Goal: Transaction & Acquisition: Purchase product/service

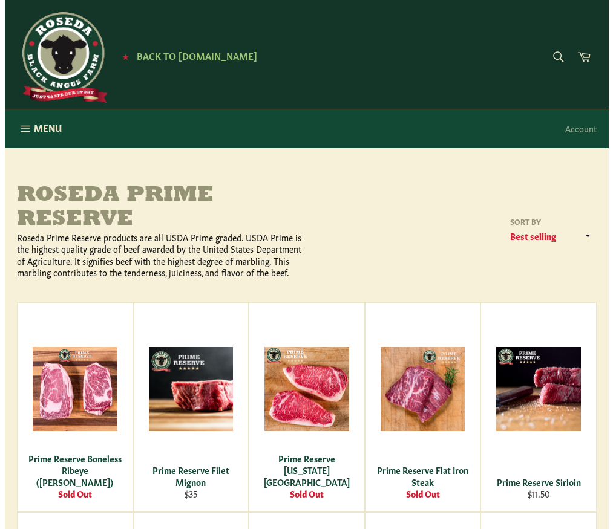
scroll to position [15, 0]
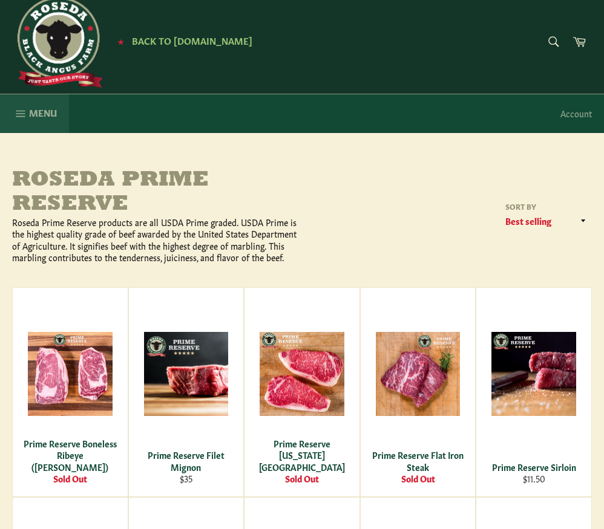
click at [16, 113] on icon "button" at bounding box center [20, 113] width 9 height 7
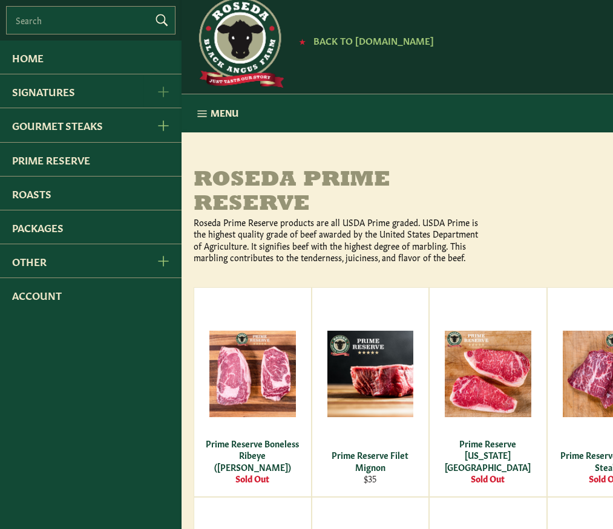
click at [162, 97] on button "Signatures Menu" at bounding box center [162, 90] width 38 height 33
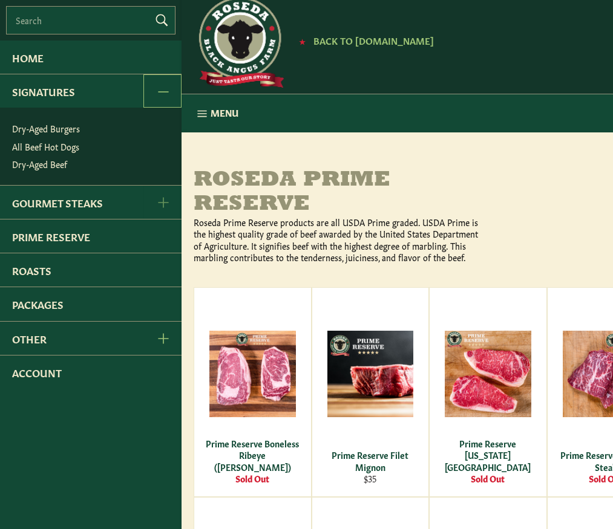
click at [166, 204] on icon "Gourmet Steaks Menu" at bounding box center [163, 202] width 11 height 11
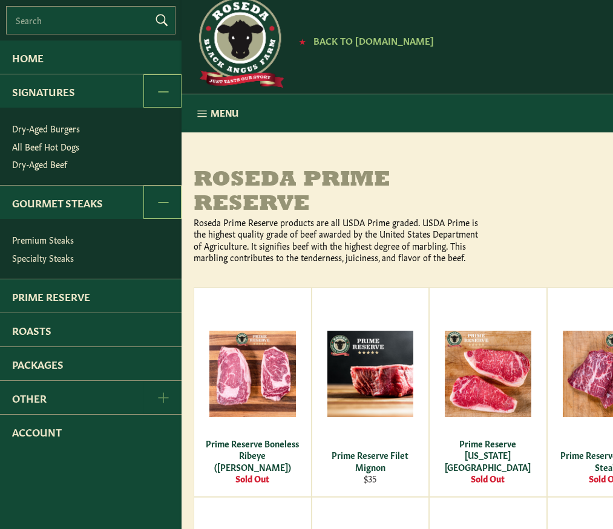
click at [162, 397] on icon "Other Menu" at bounding box center [163, 398] width 11 height 11
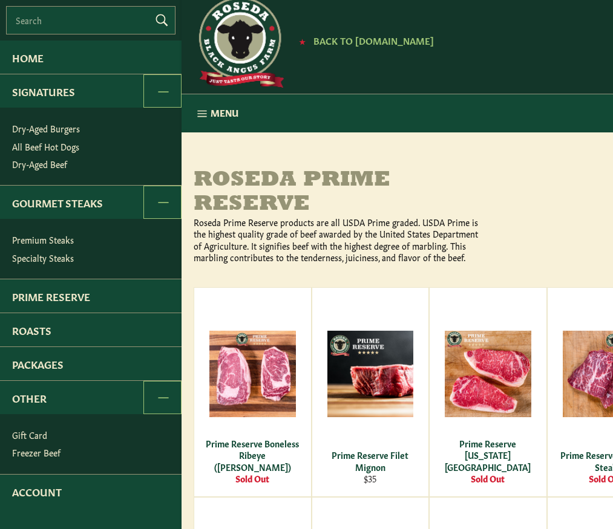
click at [53, 448] on link "Freezer Beef" at bounding box center [93, 453] width 175 height 18
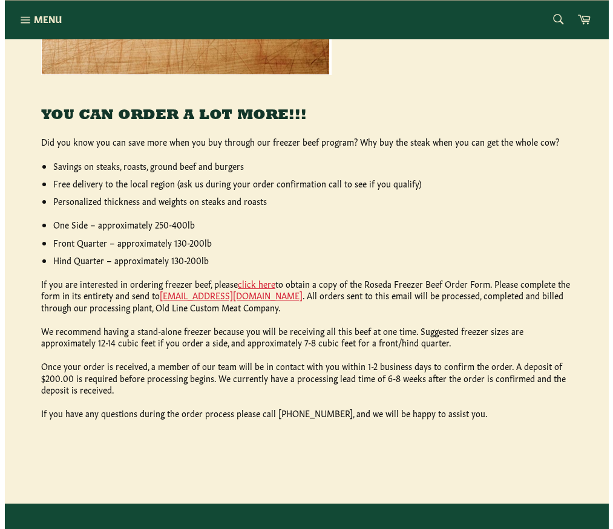
scroll to position [470, 0]
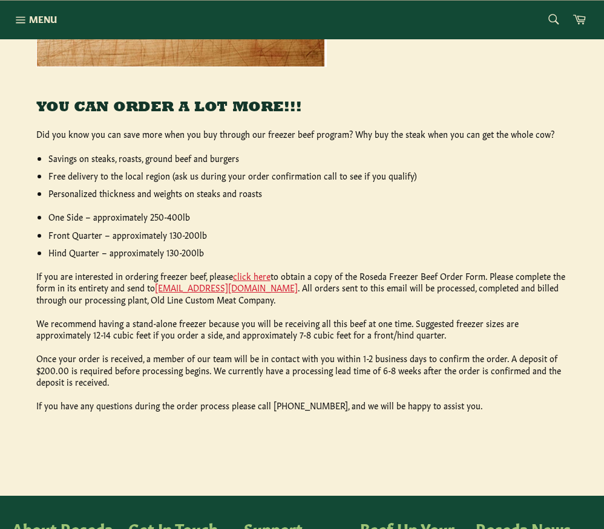
click at [356, 322] on p "We recommend having a stand-alone freezer because you will be receiving all thi…" at bounding box center [301, 330] width 531 height 24
click at [207, 382] on p "Once your order is received, a member of our team will be in contact with you w…" at bounding box center [301, 370] width 531 height 35
click at [24, 18] on icon "button" at bounding box center [20, 19] width 13 height 13
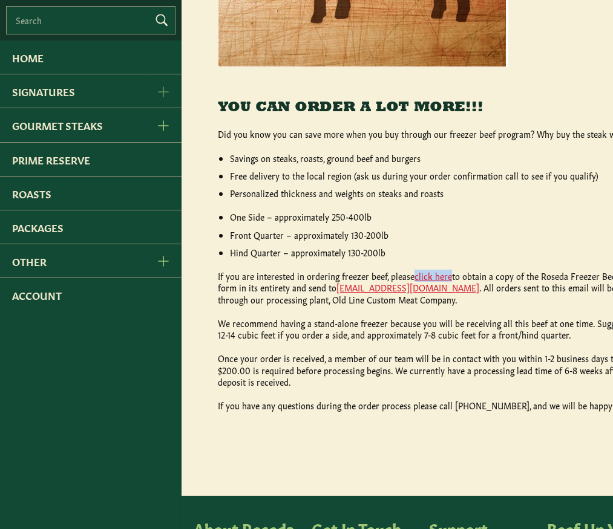
click at [166, 87] on icon "Signatures Menu" at bounding box center [163, 92] width 11 height 11
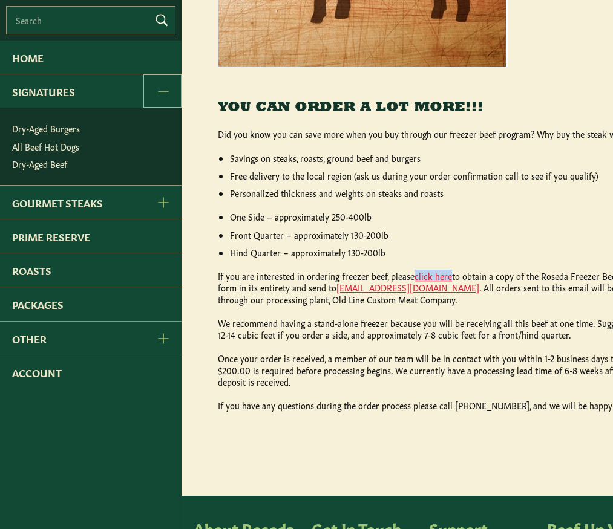
click at [49, 128] on link "Dry-Aged Burgers" at bounding box center [93, 129] width 175 height 18
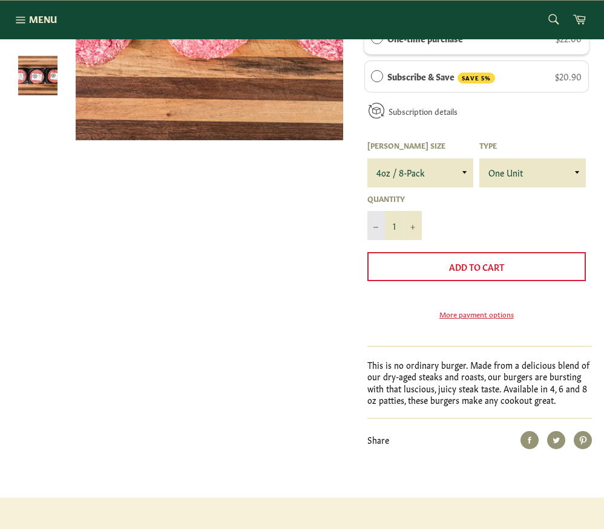
scroll to position [398, 0]
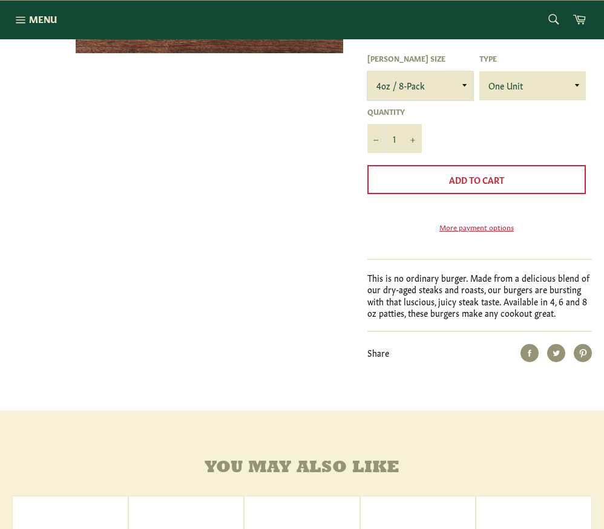
click at [448, 85] on select "4oz / 8-Pack 6oz / 4-Pack 8oz / 4-Pack" at bounding box center [420, 85] width 106 height 29
click at [502, 80] on select "One Unit" at bounding box center [532, 85] width 106 height 29
click at [426, 85] on select "4oz / 8-Pack 6oz / 4-Pack 8oz / 4-Pack" at bounding box center [420, 85] width 106 height 29
select select "6oz / 4-Pack"
click at [367, 71] on select "4oz / 8-Pack 6oz / 4-Pack 8oz / 4-Pack" at bounding box center [420, 85] width 106 height 29
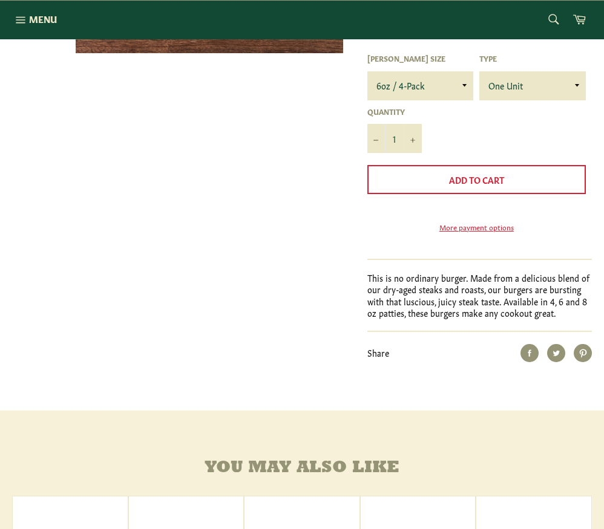
drag, startPoint x: 540, startPoint y: 144, endPoint x: 544, endPoint y: 102, distance: 42.0
click at [539, 144] on form "Purchase options One-time purchase $16.50 Subscribe & Save SAVE 5% $15.68 Deliv…" at bounding box center [476, 85] width 224 height 330
click at [540, 88] on select "One Unit" at bounding box center [532, 85] width 106 height 29
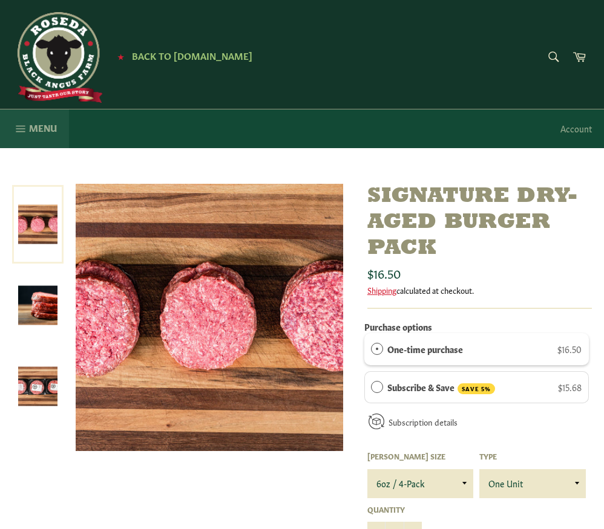
click at [27, 131] on icon "button" at bounding box center [20, 128] width 13 height 13
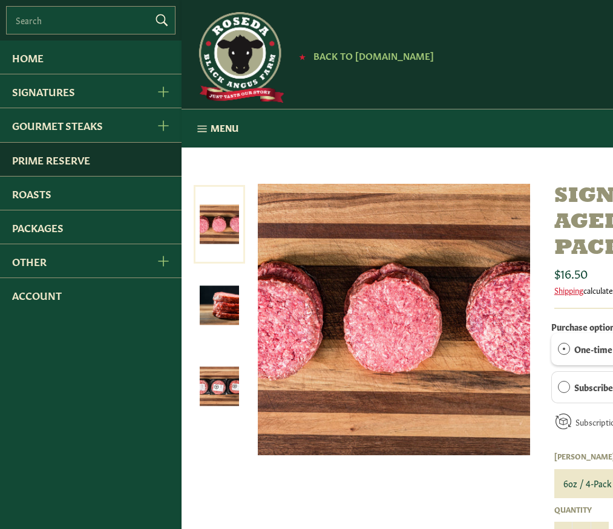
click at [107, 165] on link "Prime Reserve" at bounding box center [90, 159] width 181 height 33
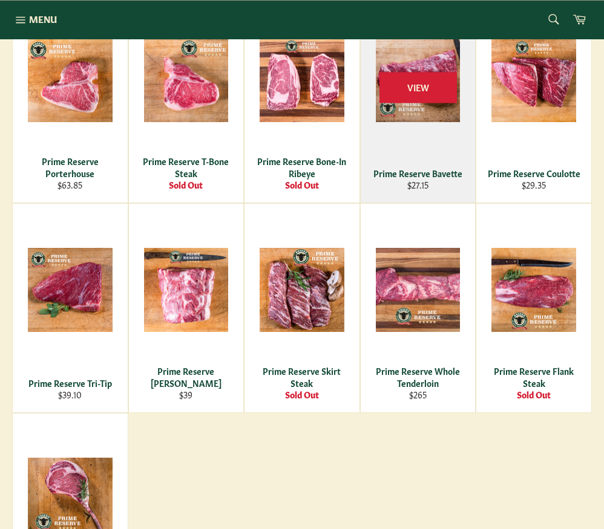
scroll to position [606, 0]
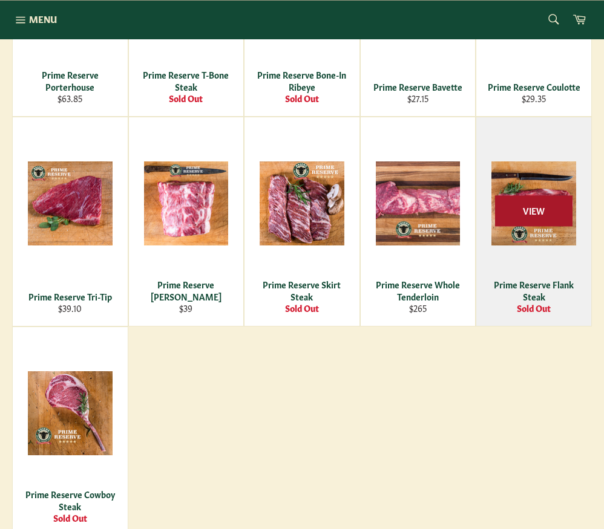
click at [512, 208] on span "View" at bounding box center [533, 210] width 77 height 31
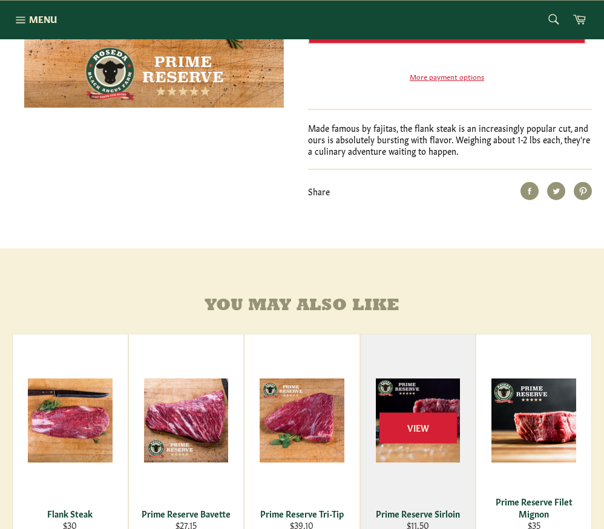
scroll to position [597, 0]
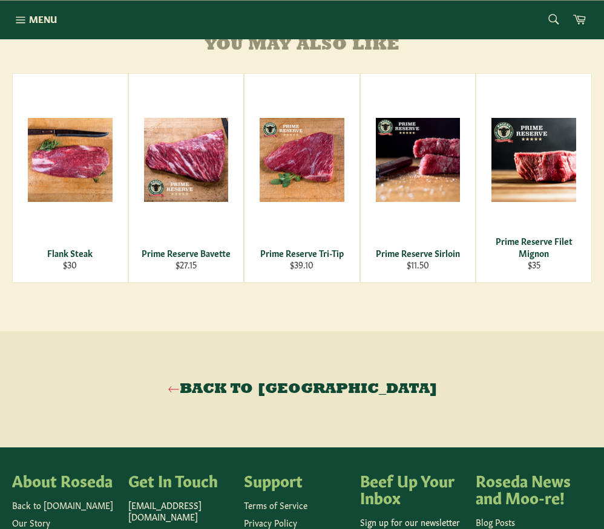
click at [306, 377] on div "Back to [GEOGRAPHIC_DATA]" at bounding box center [302, 390] width 604 height 116
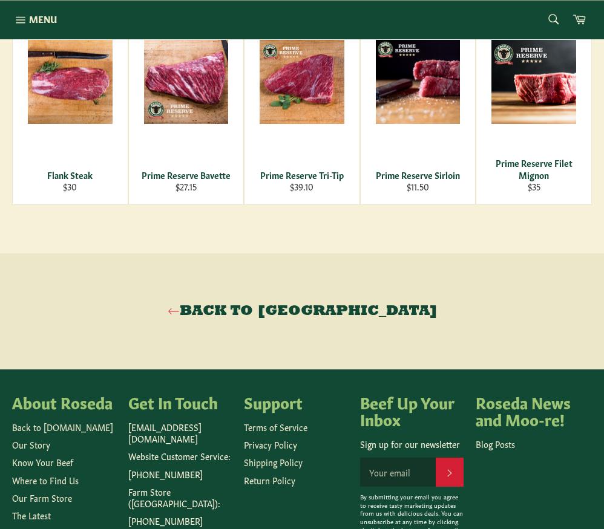
scroll to position [789, 0]
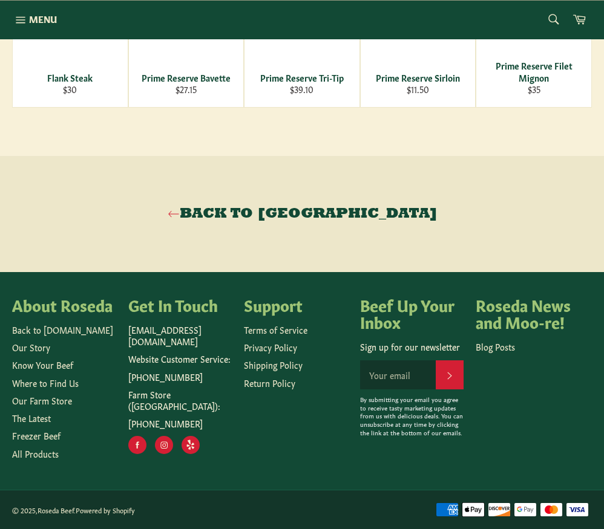
drag, startPoint x: 298, startPoint y: 417, endPoint x: 302, endPoint y: 427, distance: 10.8
click at [300, 425] on div "About Roseda Back to [DOMAIN_NAME] Our Story Know Your Beef Where to Find Us Ou…" at bounding box center [296, 393] width 580 height 194
